Goal: Task Accomplishment & Management: Use online tool/utility

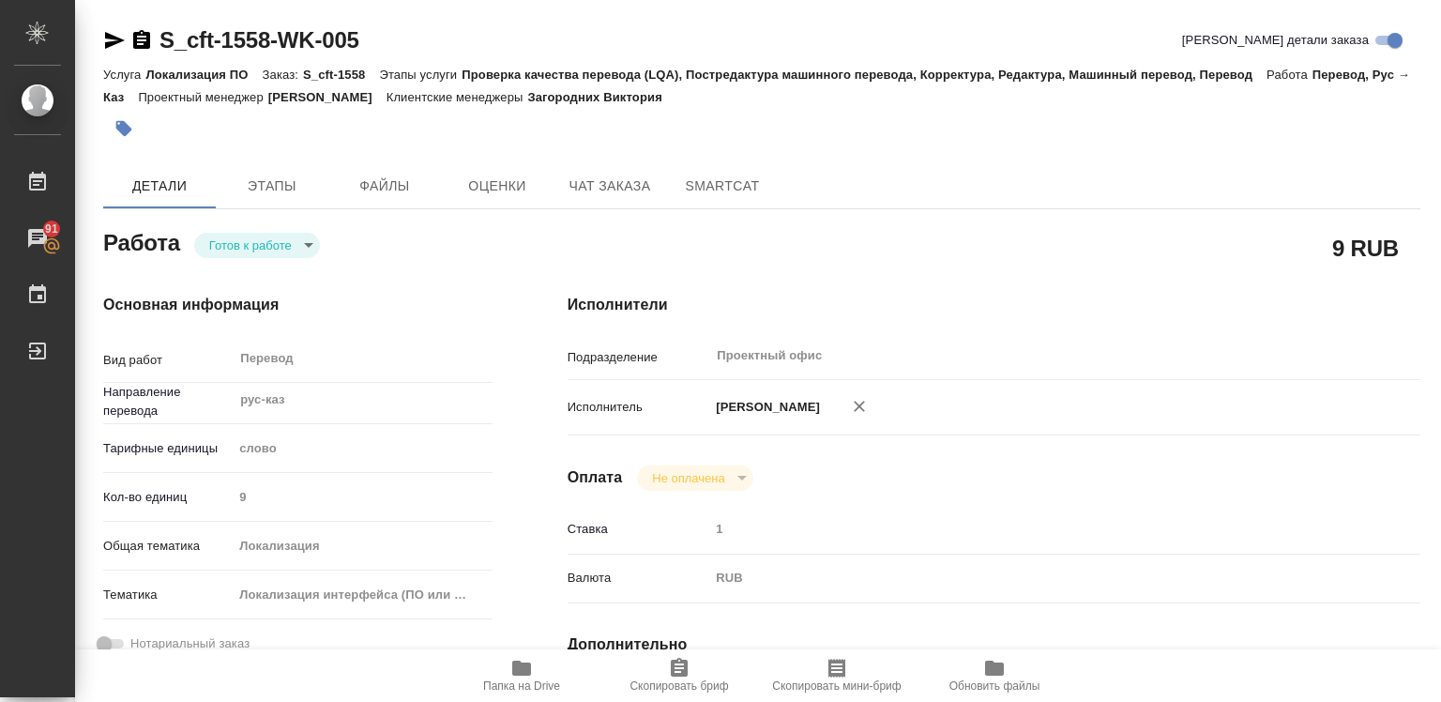
type textarea "x"
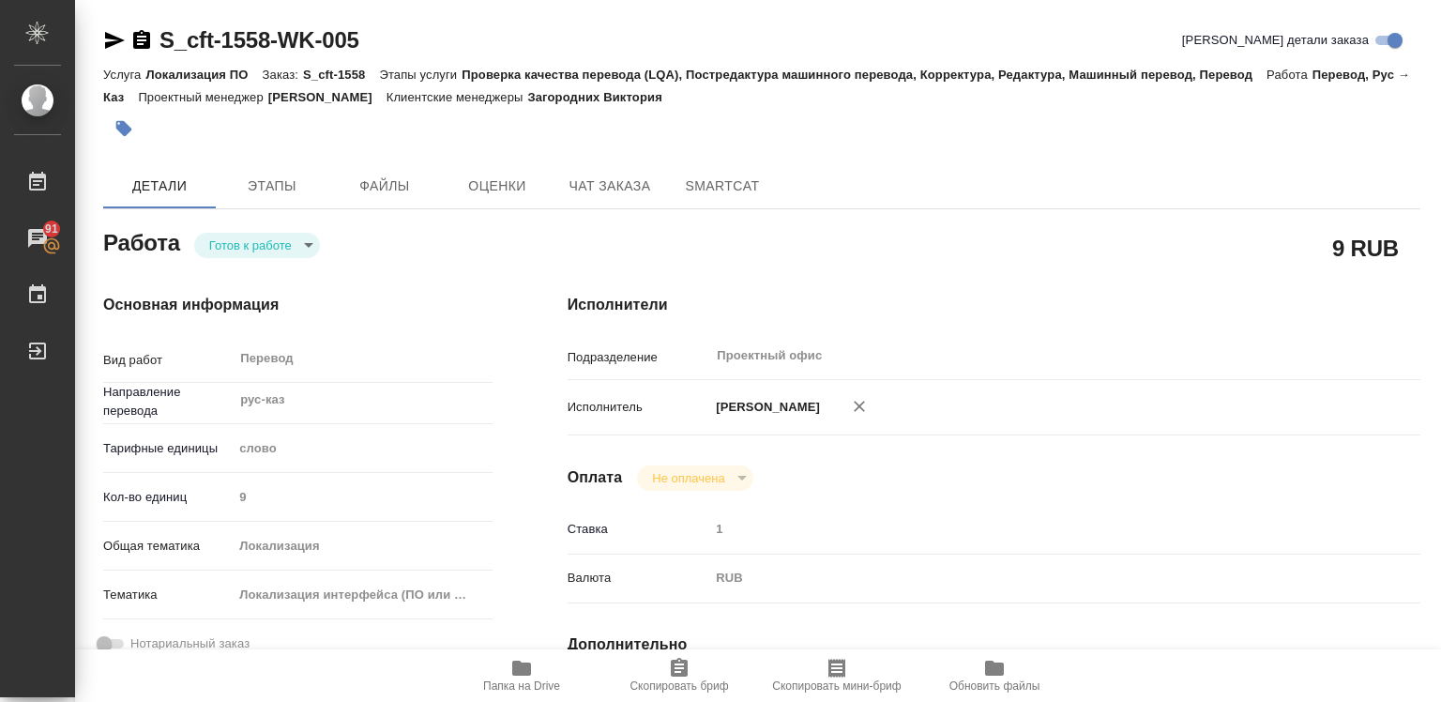
type textarea "x"
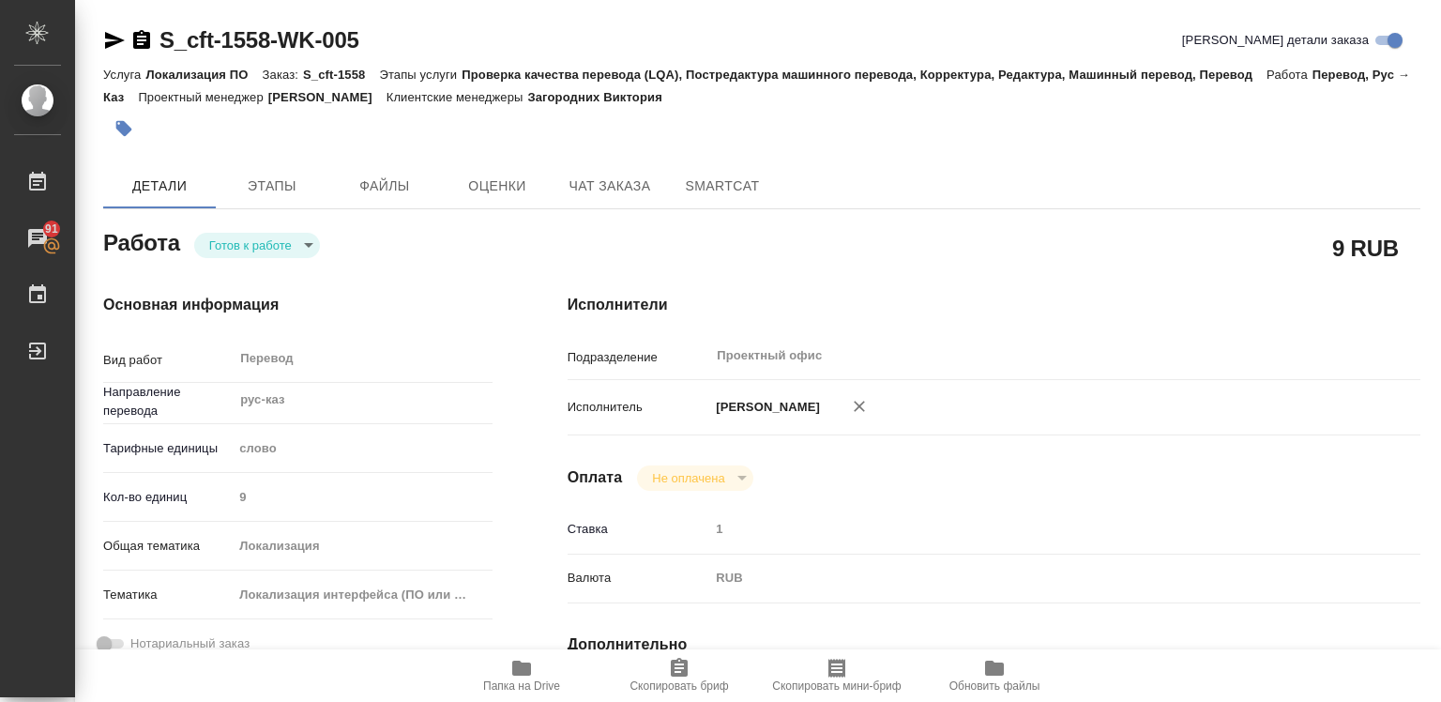
type textarea "x"
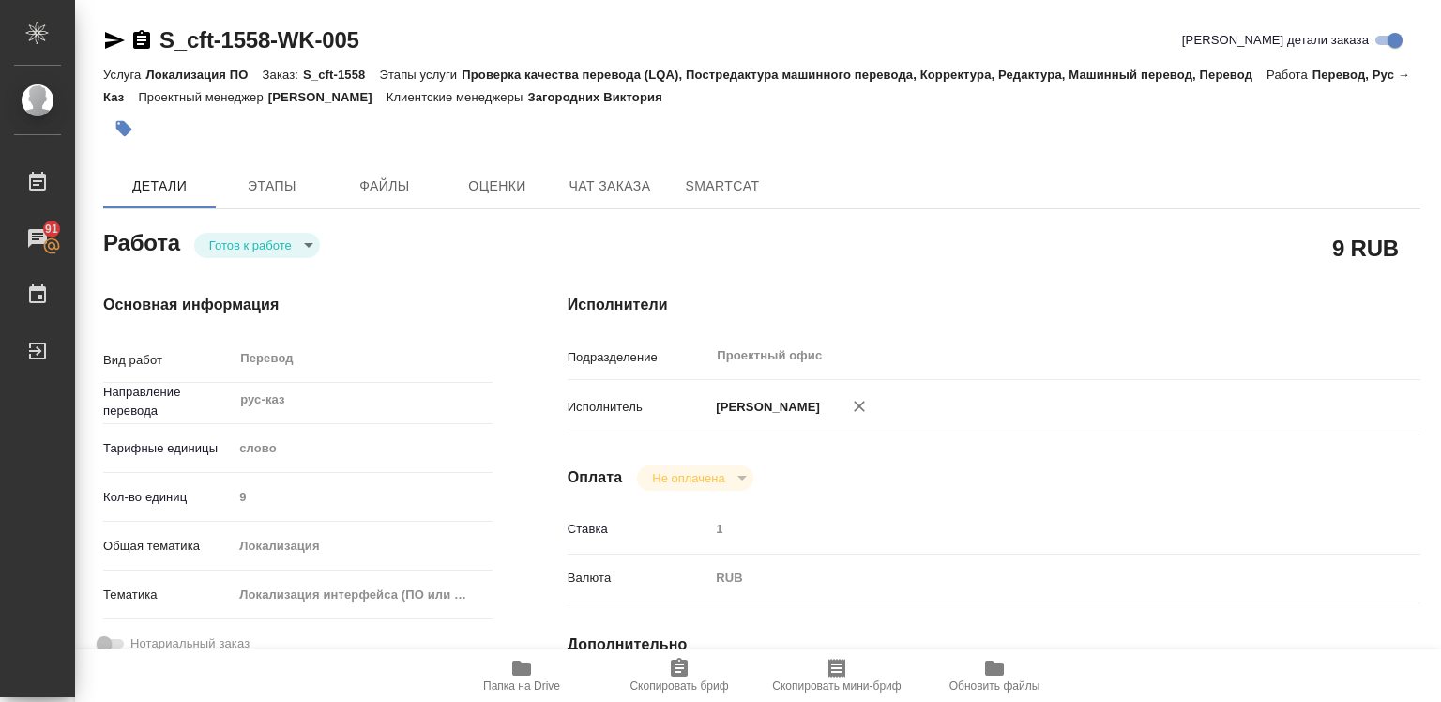
type textarea "x"
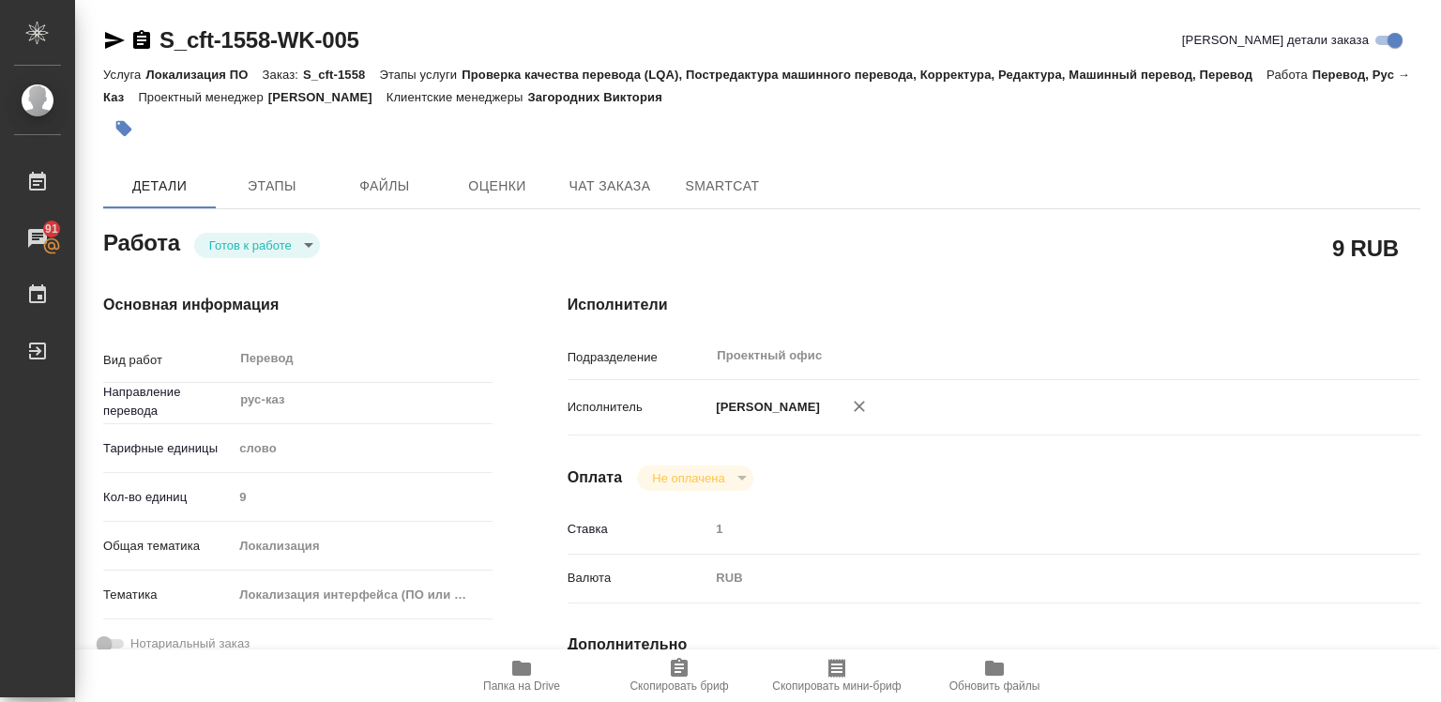
type textarea "x"
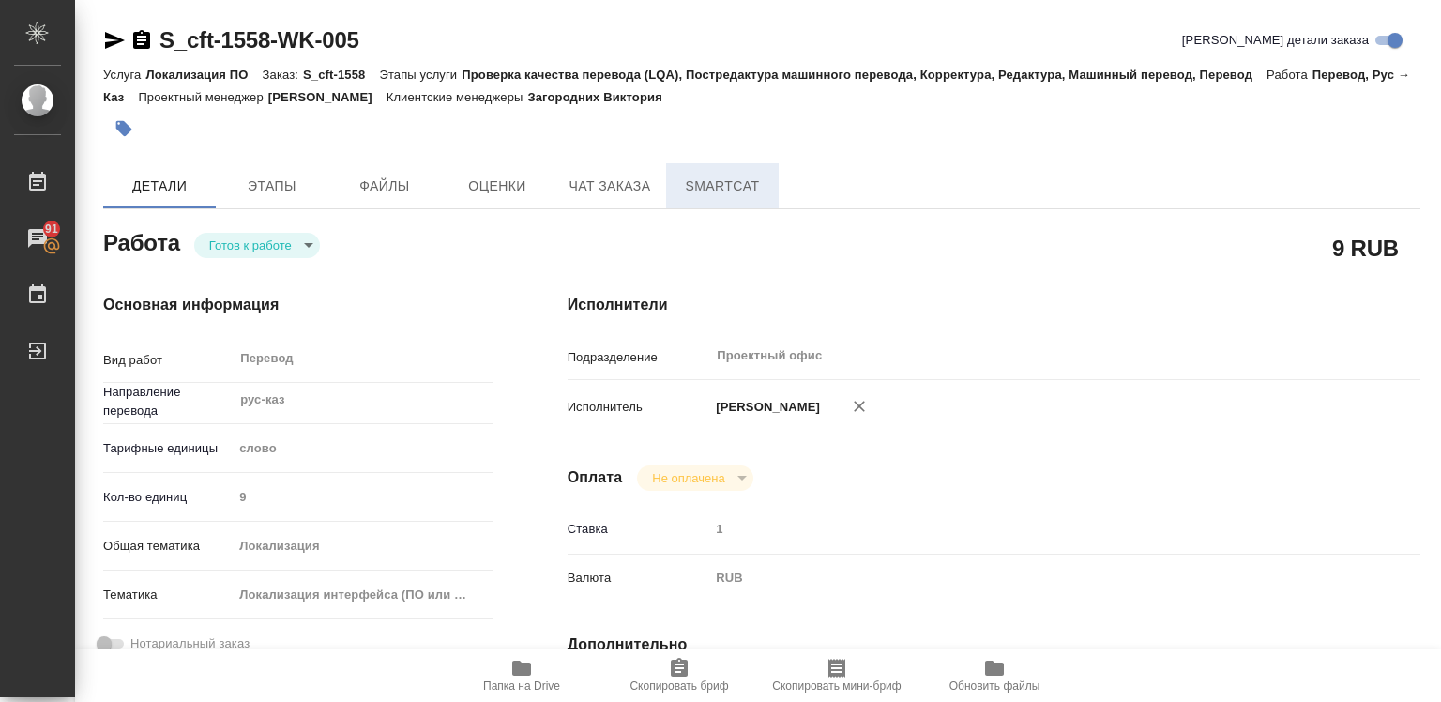
click at [732, 183] on span "SmartCat" at bounding box center [722, 185] width 90 height 23
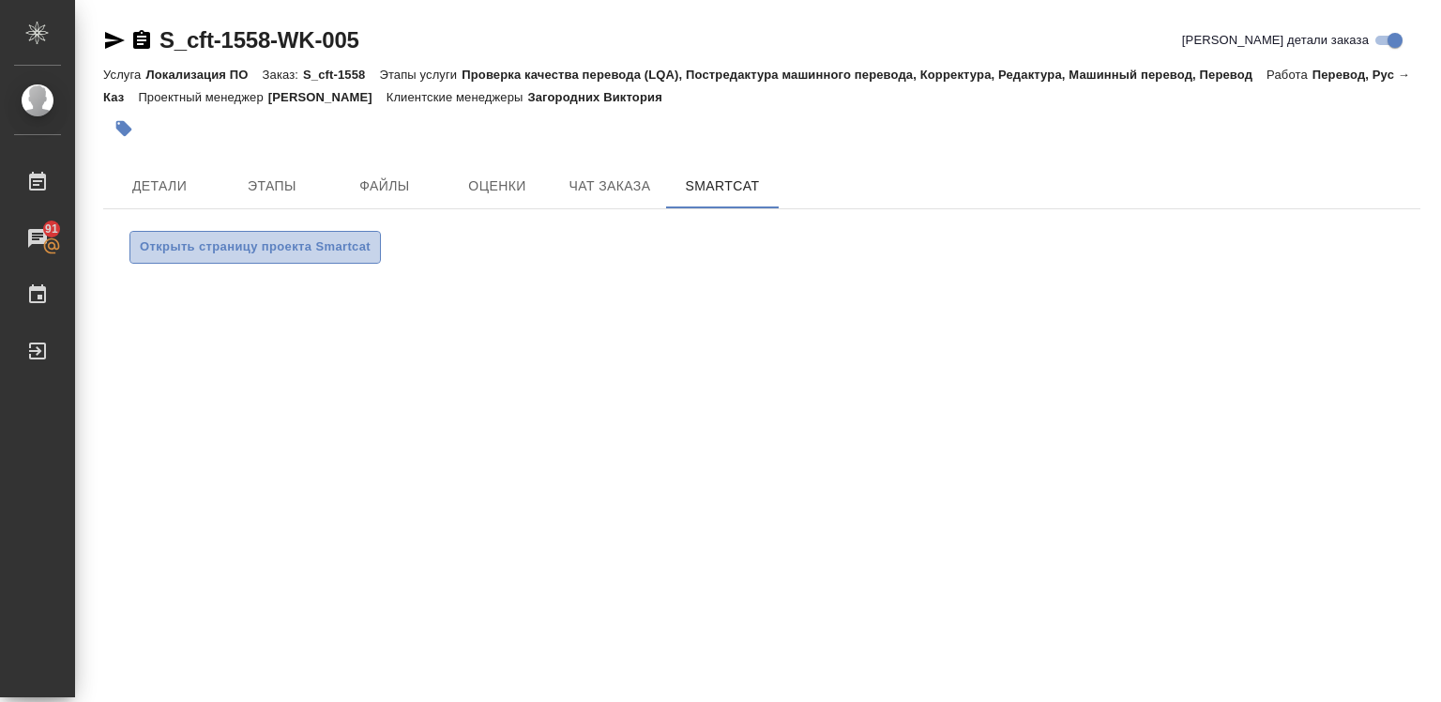
click at [274, 254] on span "Открыть страницу проекта Smartcat" at bounding box center [255, 247] width 231 height 22
